Goal: Information Seeking & Learning: Check status

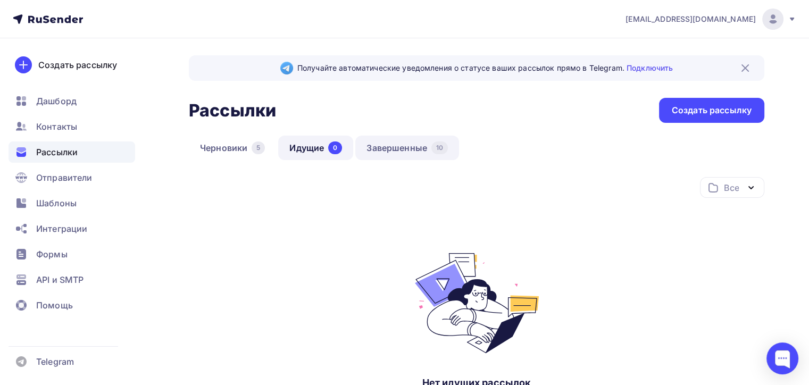
click at [399, 149] on link "Завершенные 10" at bounding box center [407, 148] width 104 height 24
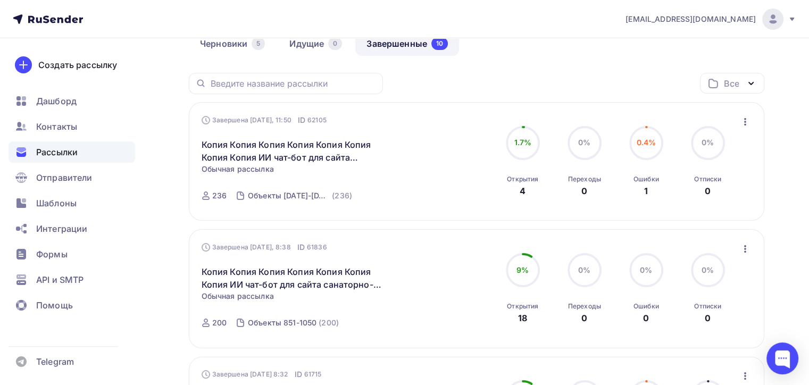
scroll to position [106, 0]
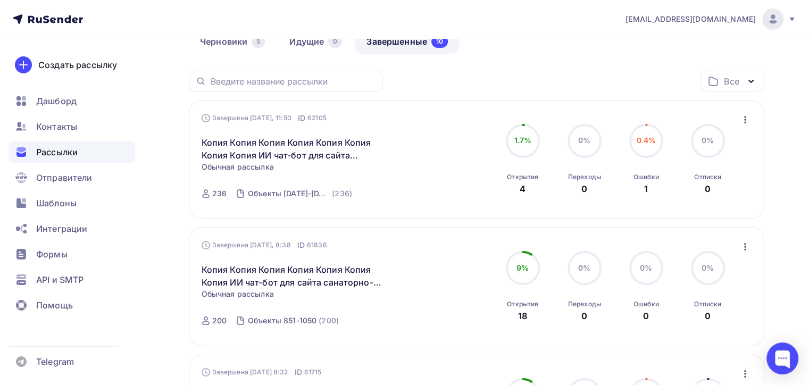
click at [740, 247] on icon "button" at bounding box center [744, 246] width 13 height 13
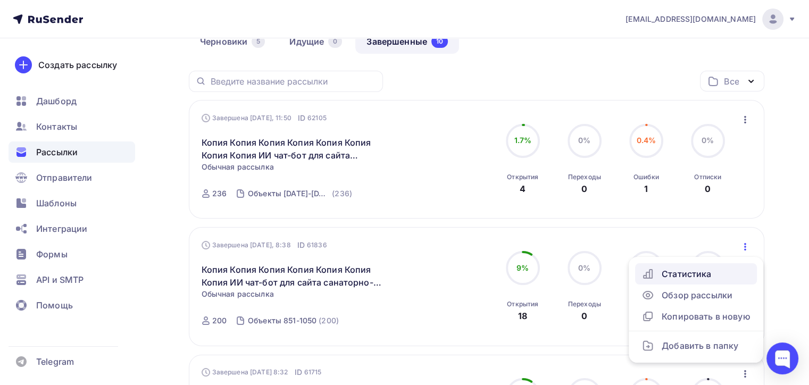
click at [677, 272] on div "Статистика" at bounding box center [695, 273] width 109 height 13
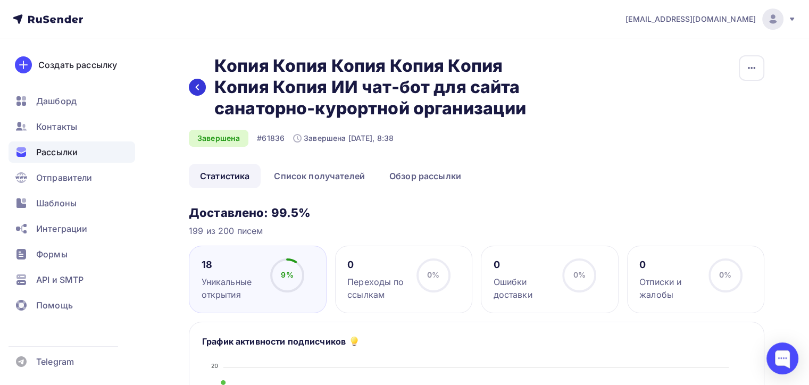
click at [196, 87] on icon at bounding box center [197, 88] width 3 height 6
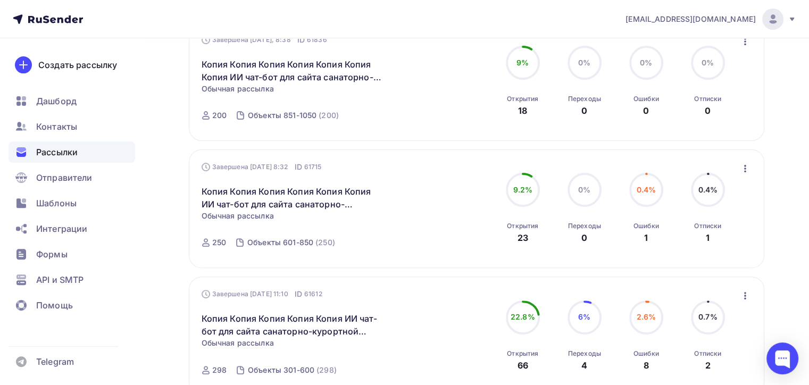
scroll to position [319, 0]
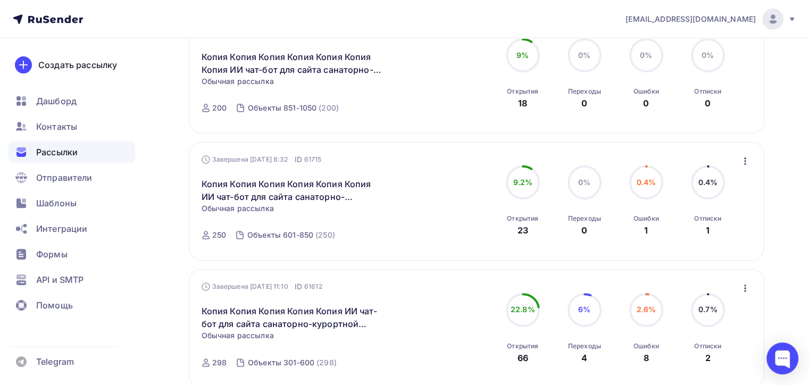
click at [744, 162] on icon "button" at bounding box center [744, 161] width 13 height 13
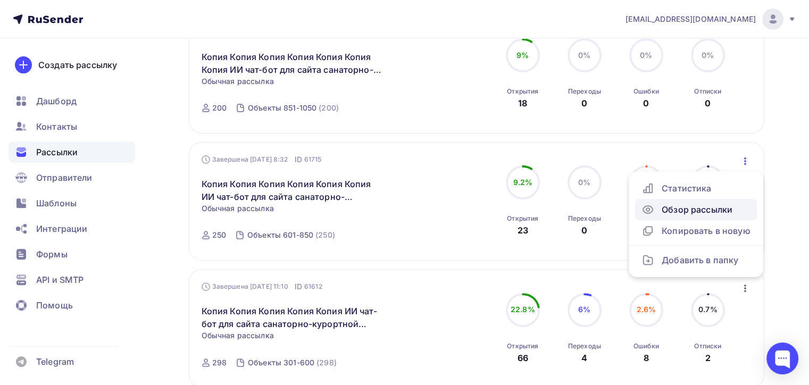
click at [683, 211] on div "Обзор рассылки" at bounding box center [695, 209] width 109 height 13
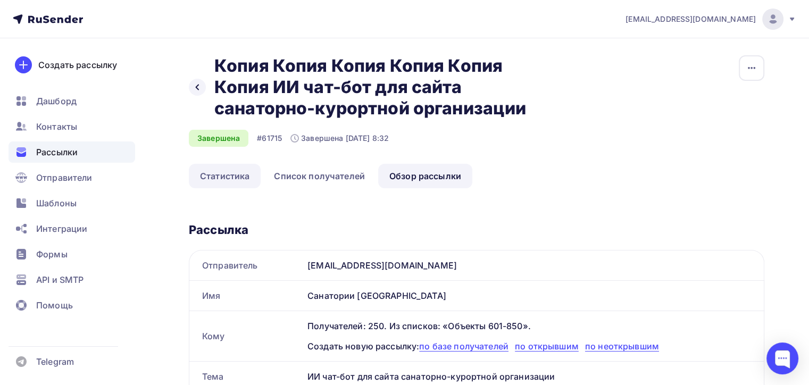
click at [221, 178] on link "Статистика" at bounding box center [225, 176] width 72 height 24
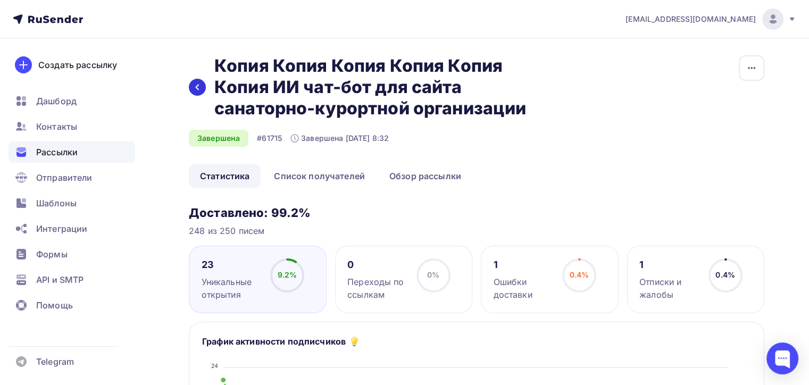
click at [195, 83] on icon at bounding box center [197, 87] width 9 height 9
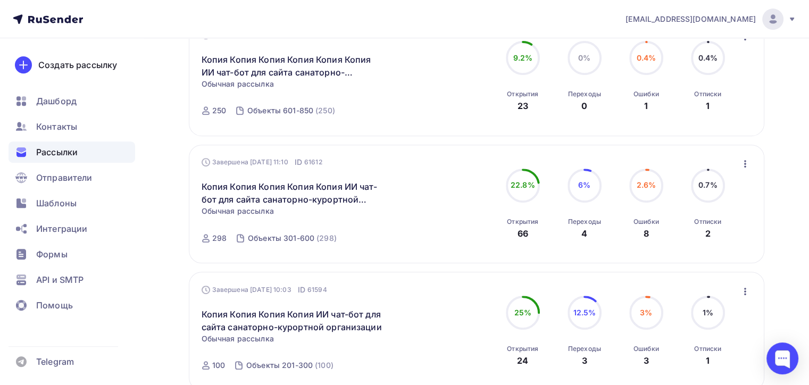
scroll to position [478, 0]
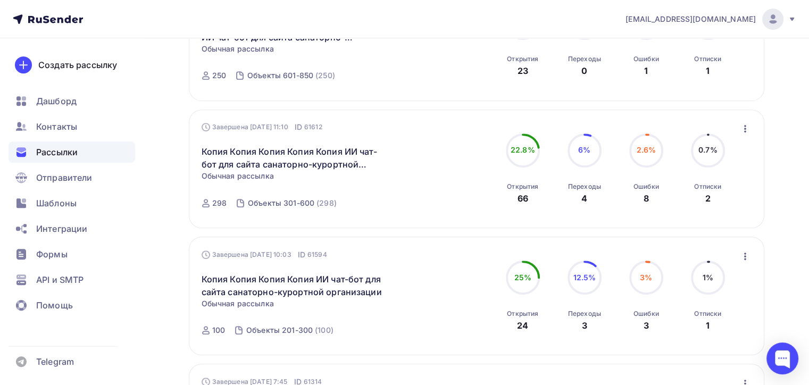
click at [742, 125] on icon "button" at bounding box center [744, 128] width 13 height 13
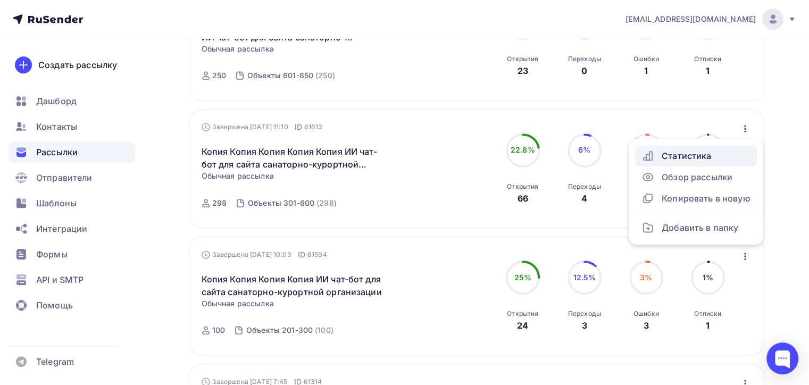
click at [670, 153] on div "Статистика" at bounding box center [695, 155] width 109 height 13
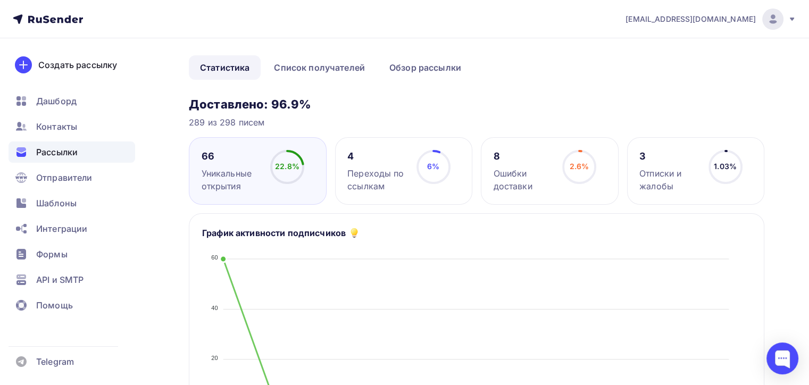
scroll to position [106, 0]
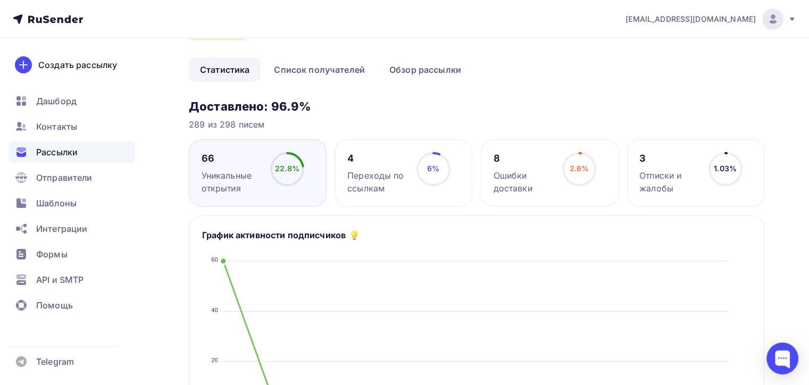
click at [43, 150] on span "Рассылки" at bounding box center [56, 152] width 41 height 13
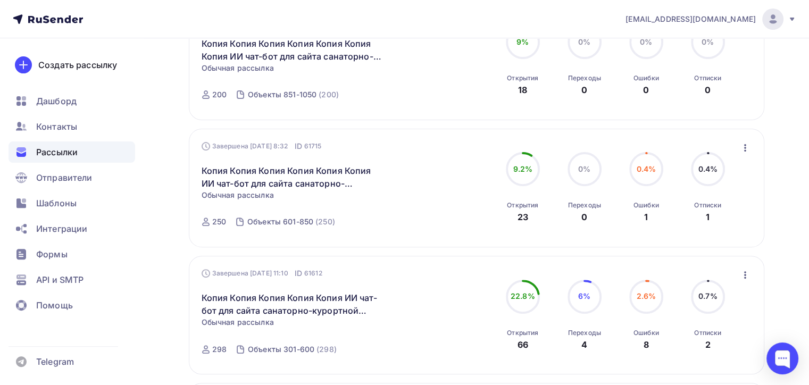
scroll to position [372, 0]
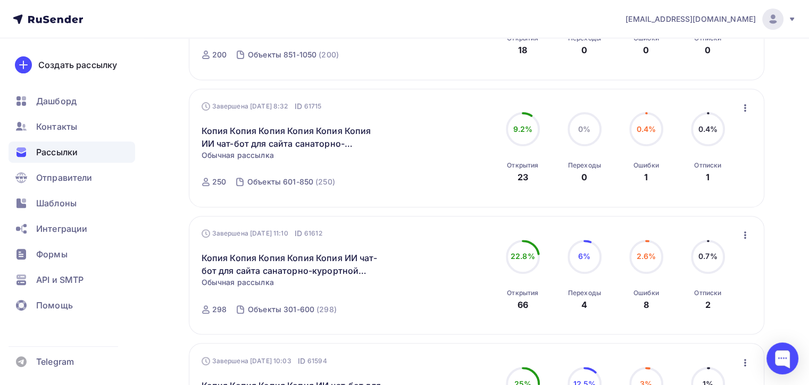
click at [581, 253] on span "6%" at bounding box center [584, 255] width 12 height 9
drag, startPoint x: 579, startPoint y: 293, endPoint x: 558, endPoint y: 295, distance: 21.8
click at [579, 293] on div "Переходы" at bounding box center [584, 293] width 33 height 9
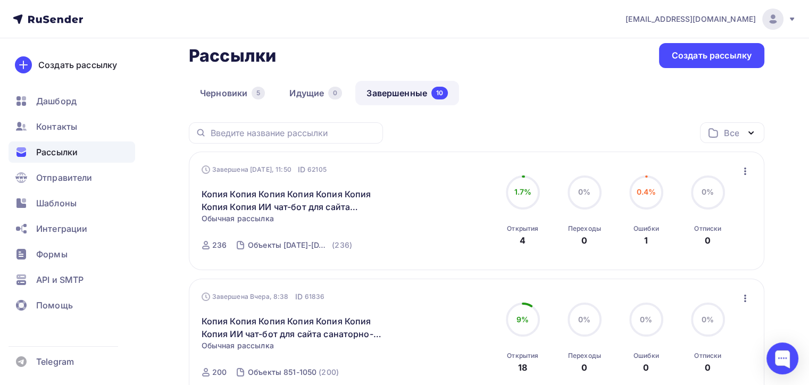
scroll to position [53, 0]
